Goal: Transaction & Acquisition: Purchase product/service

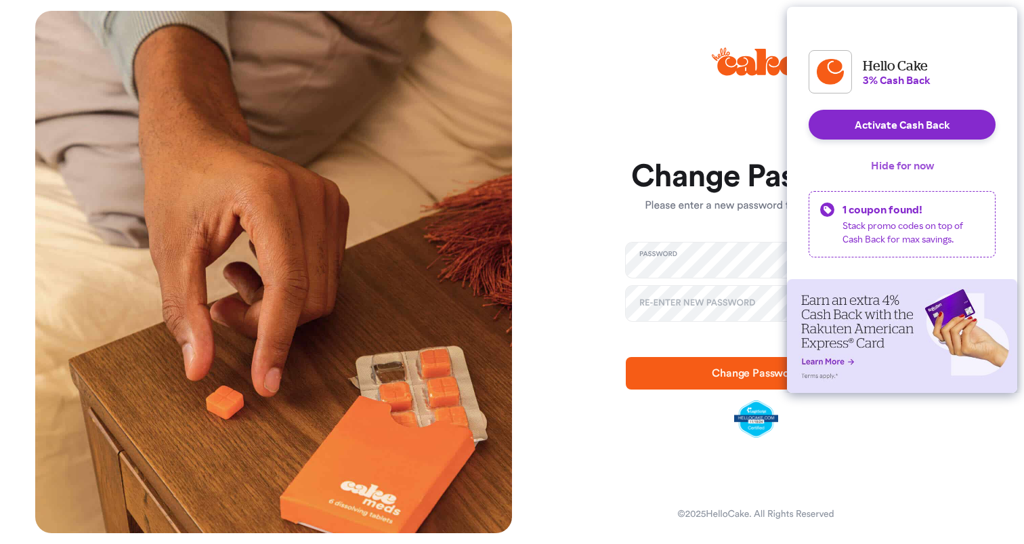
click at [903, 180] on button "Hide for now" at bounding box center [902, 165] width 85 height 30
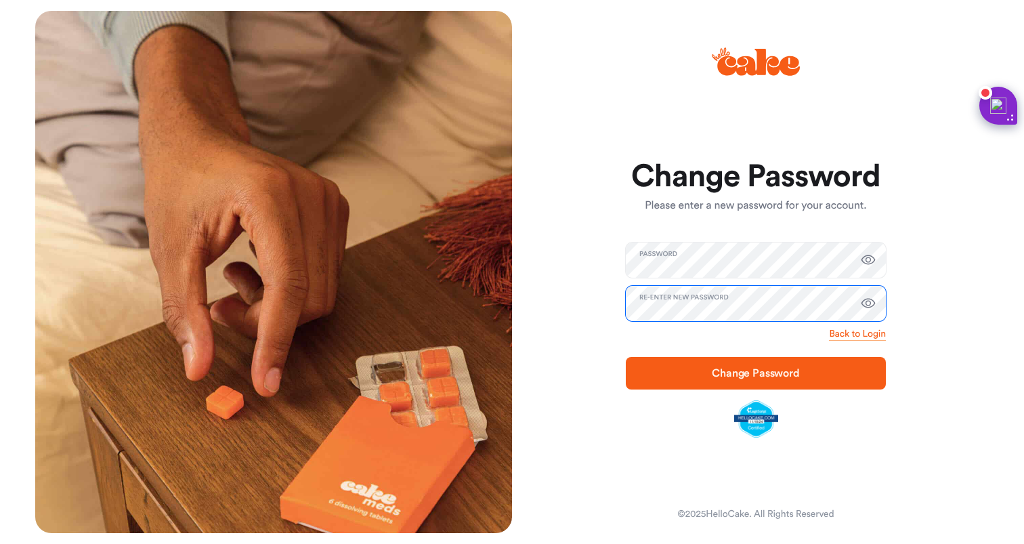
click at [626, 357] on button "Change Password" at bounding box center [756, 373] width 260 height 32
click at [653, 368] on span "Change Password" at bounding box center [755, 373] width 217 height 16
click at [518, 18] on div at bounding box center [512, 23] width 41 height 24
click at [512, 25] on div at bounding box center [512, 23] width 41 height 24
click at [869, 259] on icon "button" at bounding box center [868, 260] width 16 height 16
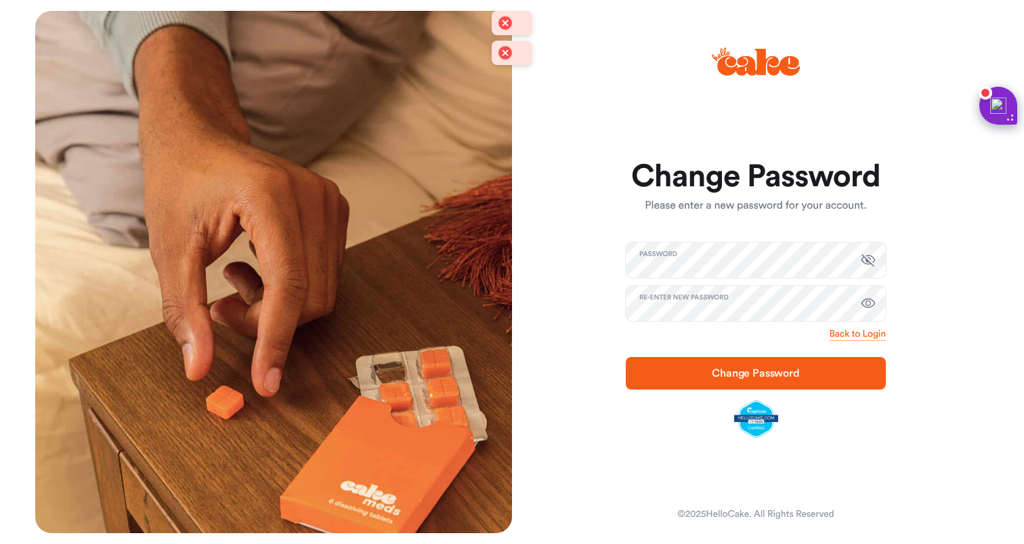
click at [869, 316] on button "button" at bounding box center [867, 303] width 27 height 27
click at [656, 383] on button "Change Password" at bounding box center [756, 373] width 260 height 32
click at [512, 22] on div at bounding box center [505, 23] width 19 height 19
click at [516, 22] on div at bounding box center [512, 23] width 41 height 24
click at [869, 333] on link "Back to Login" at bounding box center [857, 334] width 57 height 14
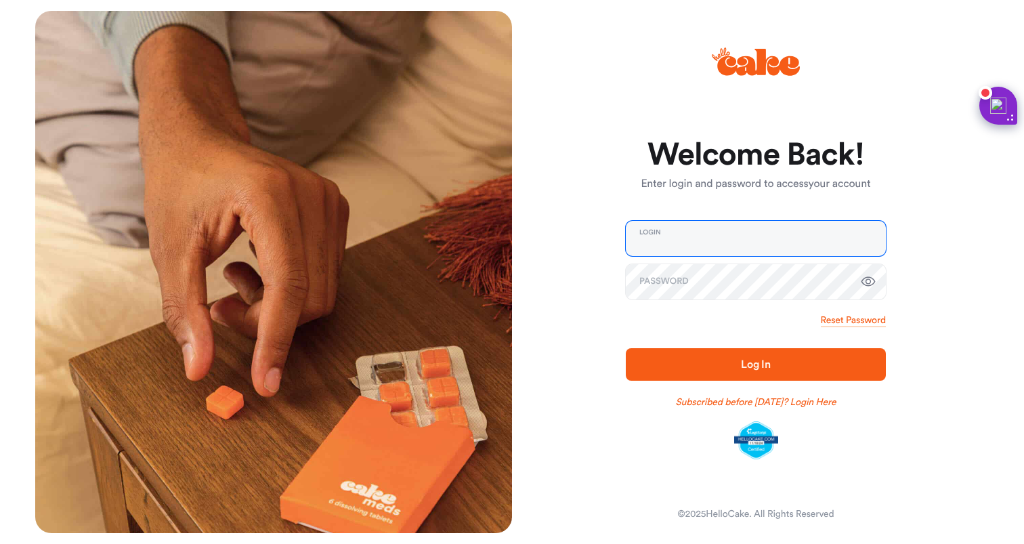
click at [712, 225] on input "email" at bounding box center [756, 238] width 260 height 35
type input "**********"
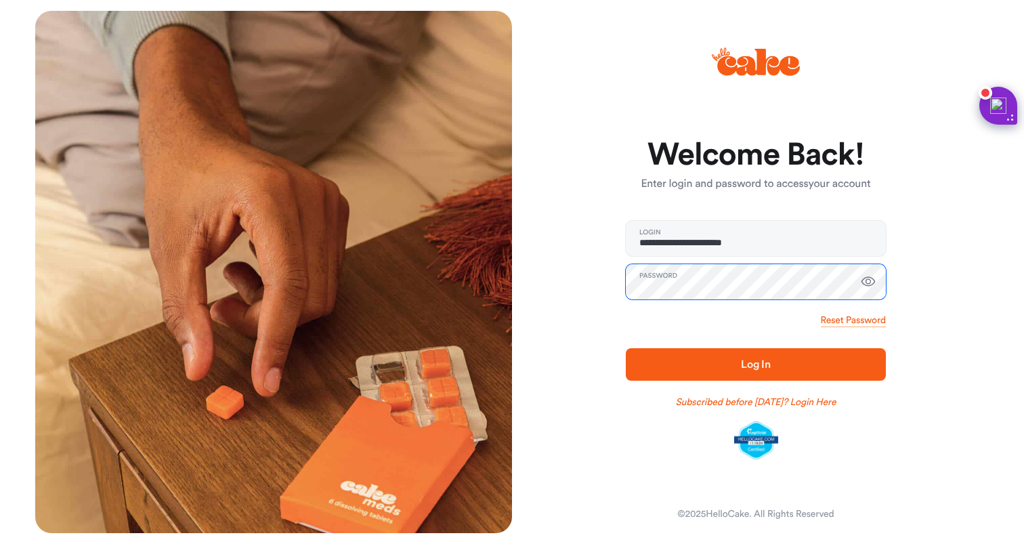
click at [626, 348] on button "Log In" at bounding box center [756, 364] width 260 height 32
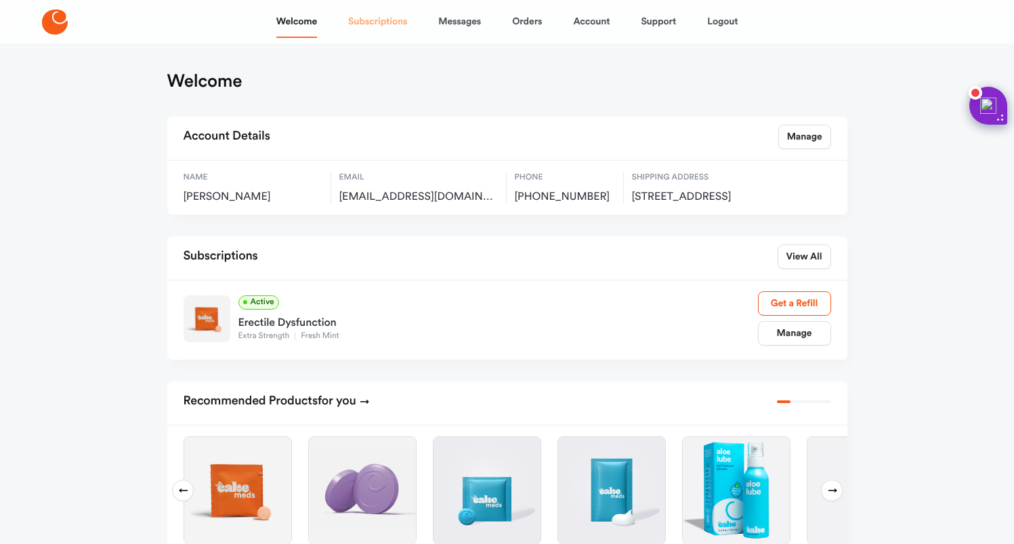
click at [351, 18] on link "Subscriptions" at bounding box center [377, 21] width 59 height 32
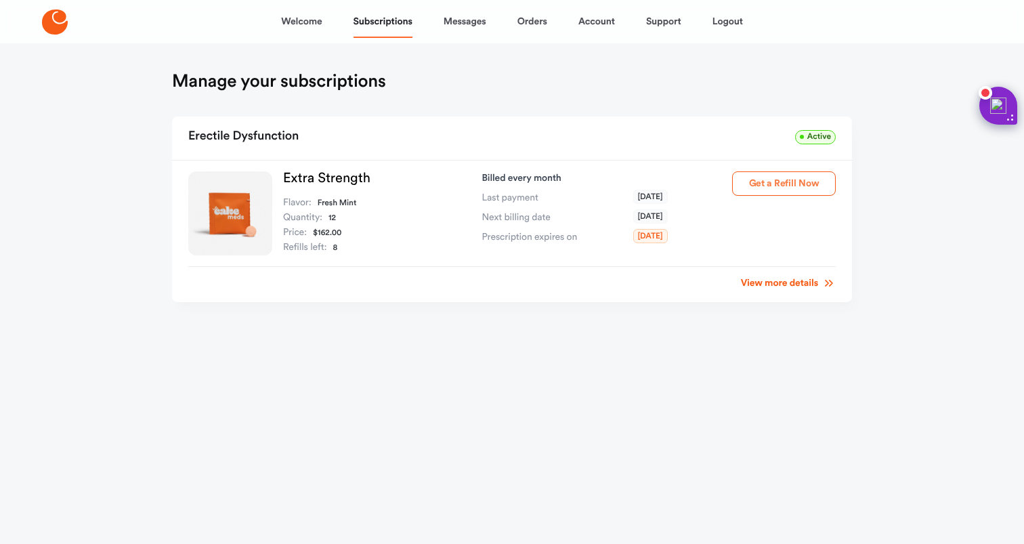
click at [749, 187] on button "Get a Refill Now" at bounding box center [784, 183] width 104 height 24
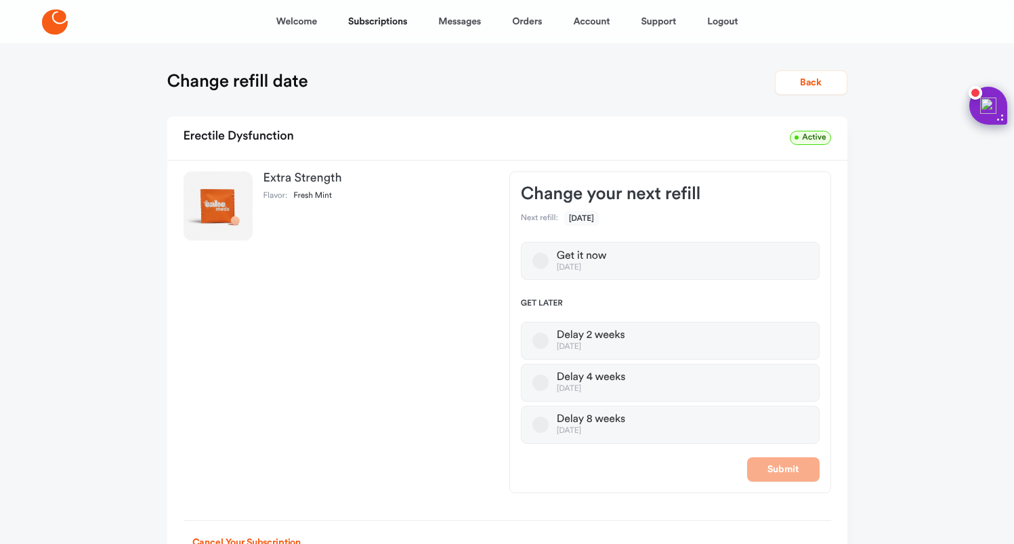
click at [745, 280] on div "Get it now [DATE] Get later Delay 2 weeks [DATE] Delay 4 weeks [DATE] Delay 8 w…" at bounding box center [670, 343] width 299 height 202
click at [736, 261] on label "Get it now [DATE]" at bounding box center [670, 261] width 299 height 38
click at [548, 261] on button "Get it now [DATE]" at bounding box center [540, 261] width 16 height 16
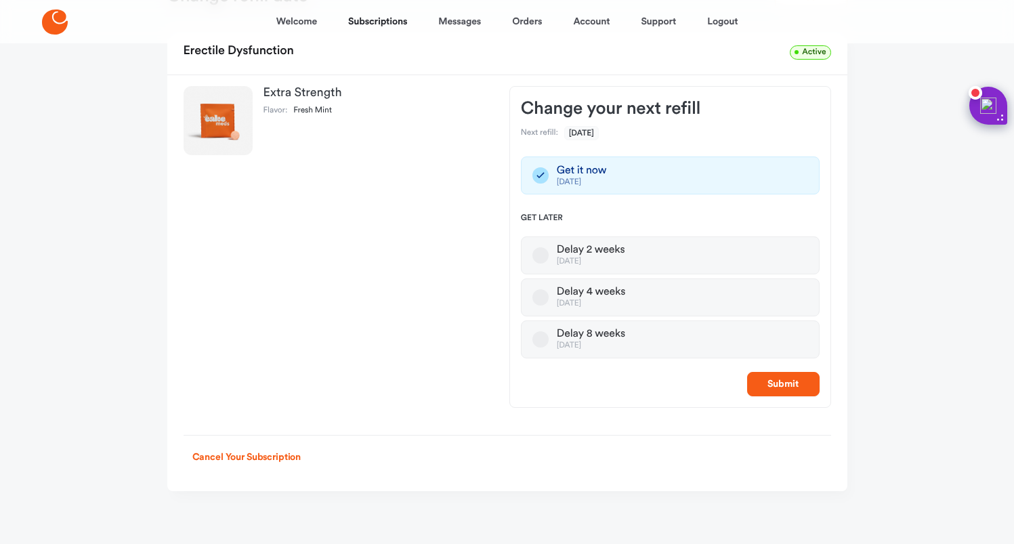
scroll to position [87, 0]
click at [743, 376] on div "Submit" at bounding box center [670, 382] width 299 height 24
click at [754, 376] on button "Submit" at bounding box center [783, 382] width 72 height 24
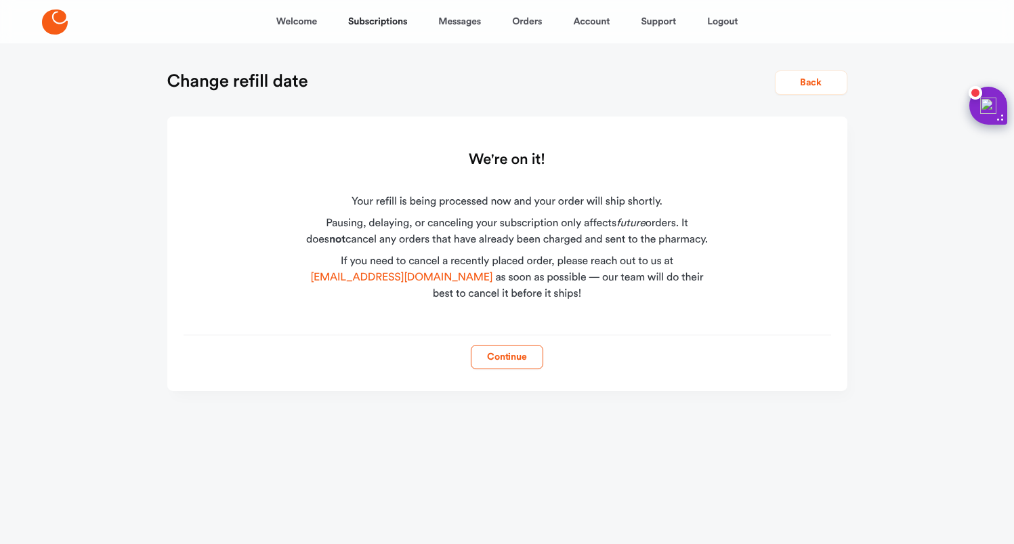
scroll to position [0, 0]
click at [519, 358] on button "Continue" at bounding box center [512, 357] width 72 height 24
